Goal: Check status: Check status

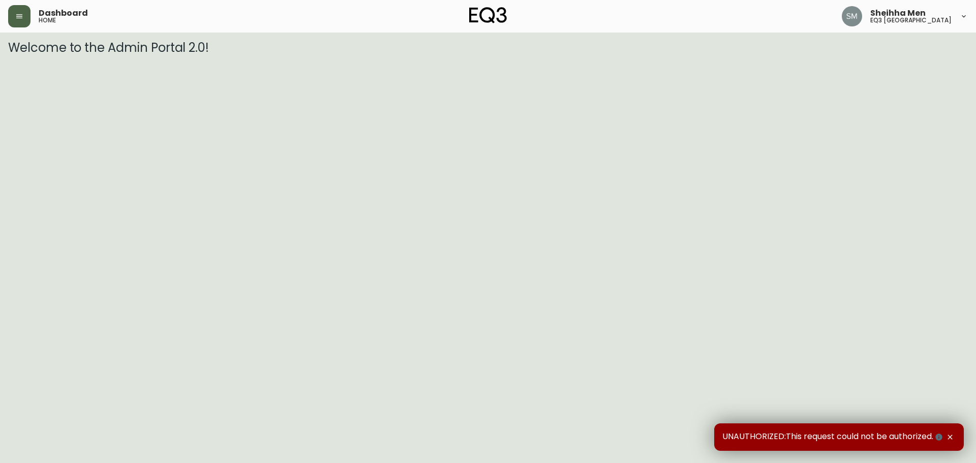
click at [12, 22] on button "button" at bounding box center [19, 16] width 22 height 22
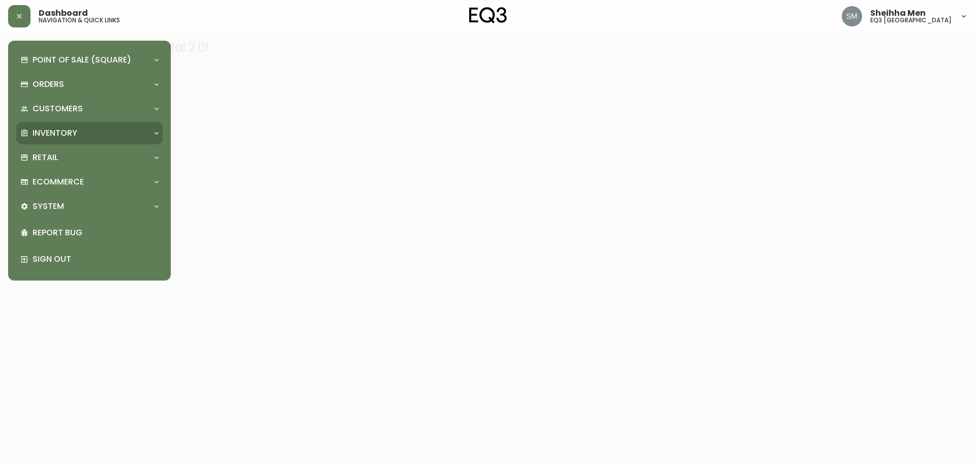
click at [30, 135] on div "Inventory" at bounding box center [84, 133] width 128 height 11
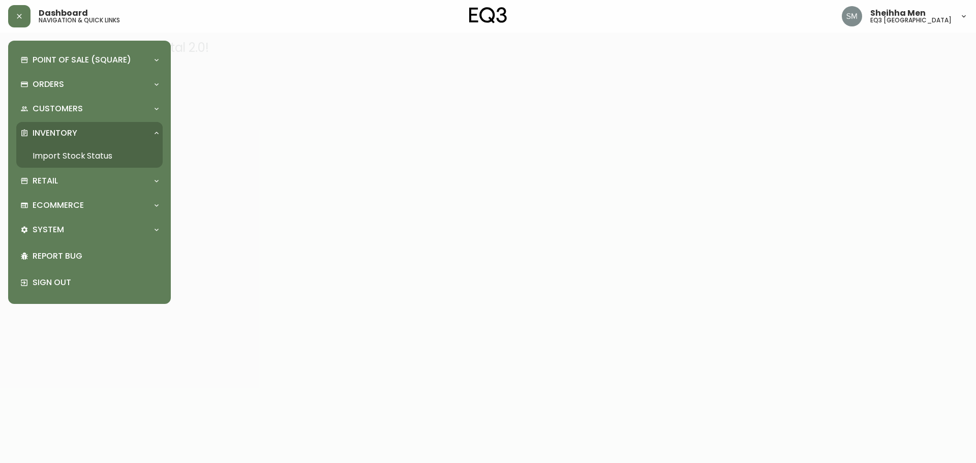
click at [66, 157] on link "Import Stock Status" at bounding box center [89, 155] width 146 height 23
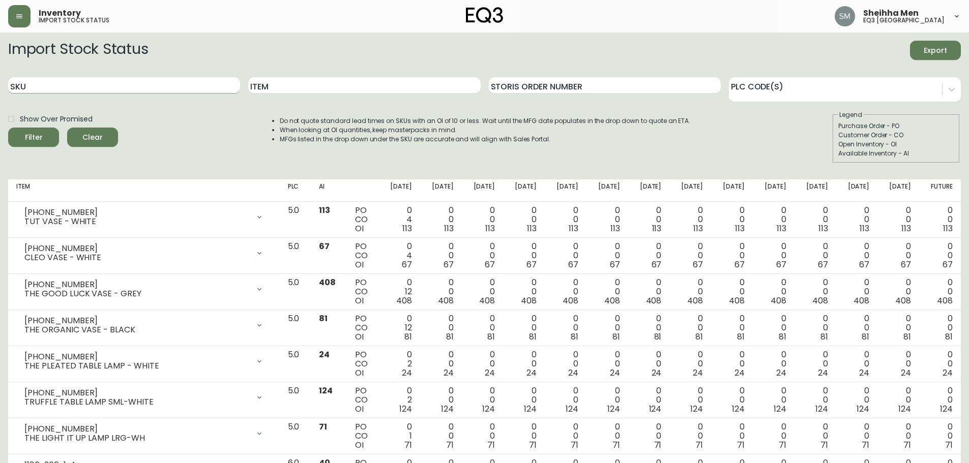
click at [94, 88] on input "SKU" at bounding box center [124, 85] width 232 height 16
paste input "569083"
type input "569083"
drag, startPoint x: 58, startPoint y: 90, endPoint x: 8, endPoint y: 68, distance: 54.6
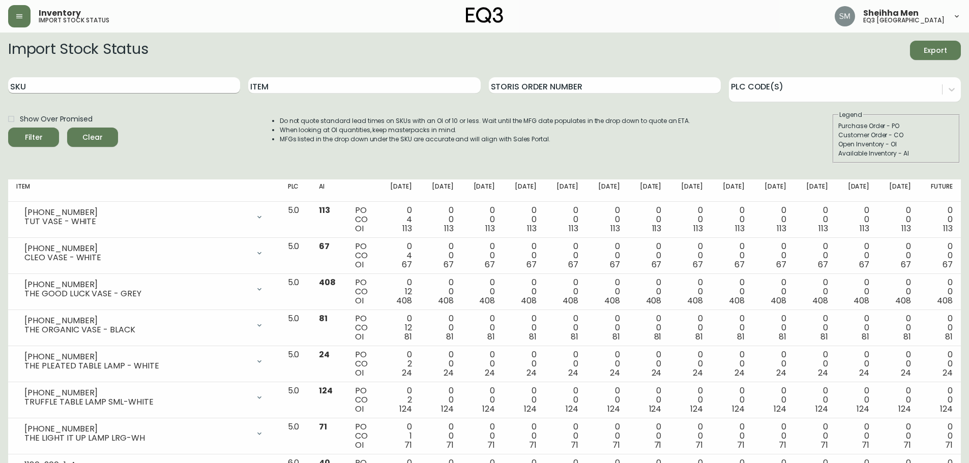
click at [91, 87] on input "SKU" at bounding box center [124, 85] width 232 height 16
paste input "[PHONE_NUMBER]"
type input "[PHONE_NUMBER]"
click at [8, 128] on button "Filter" at bounding box center [33, 137] width 51 height 19
